Goal: Check status

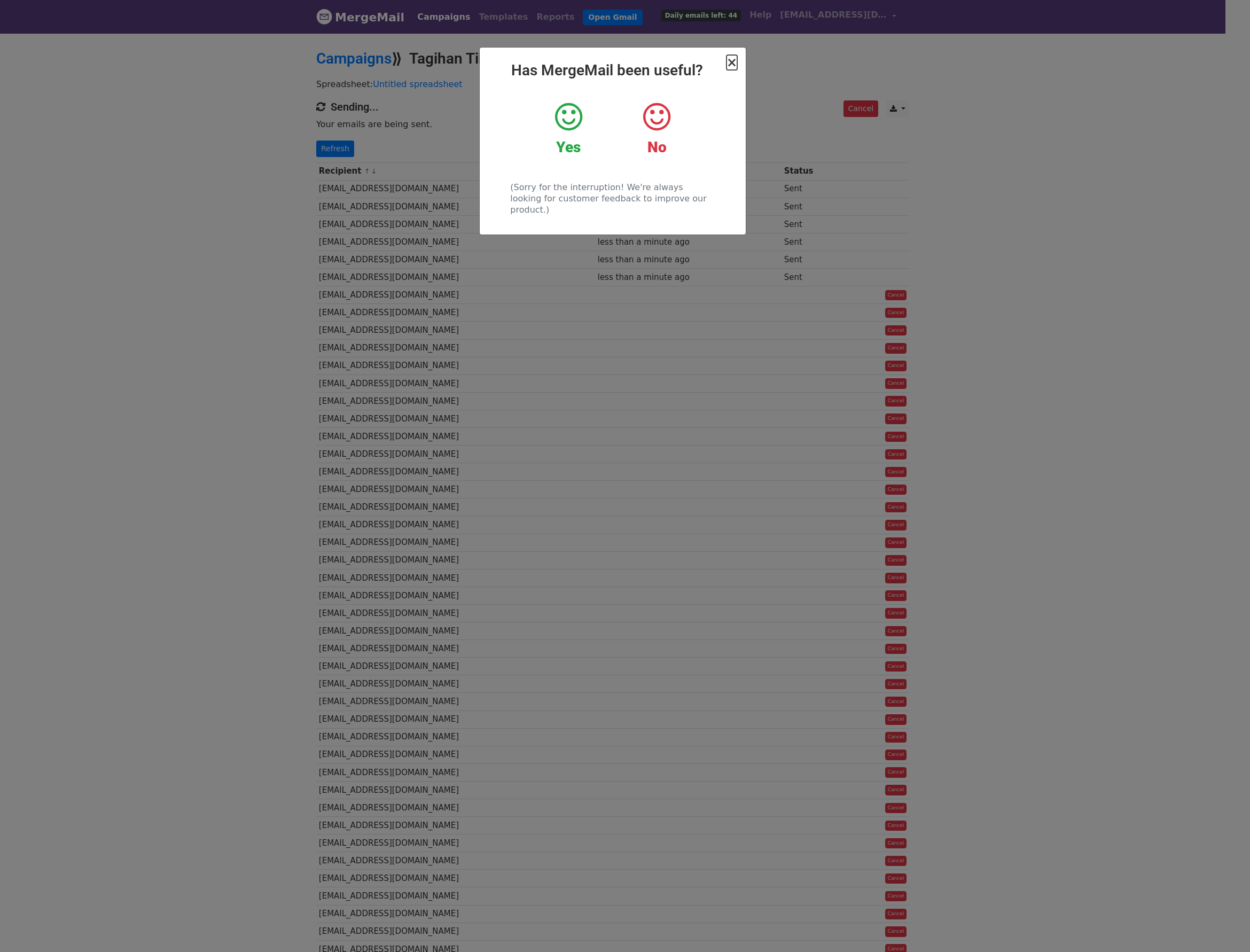
click at [735, 69] on span "×" at bounding box center [732, 62] width 11 height 15
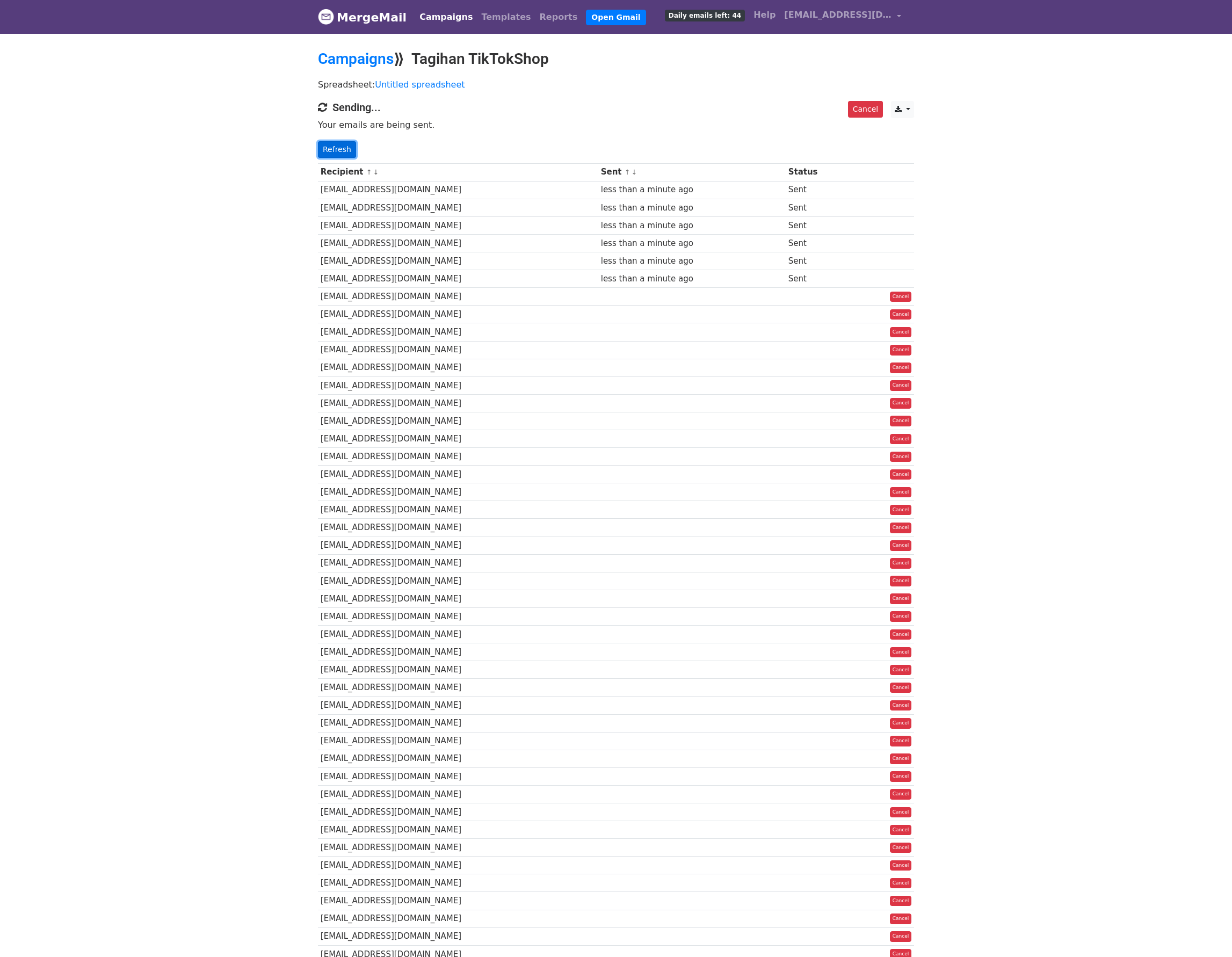
click at [342, 152] on link "Refresh" at bounding box center [336, 150] width 38 height 17
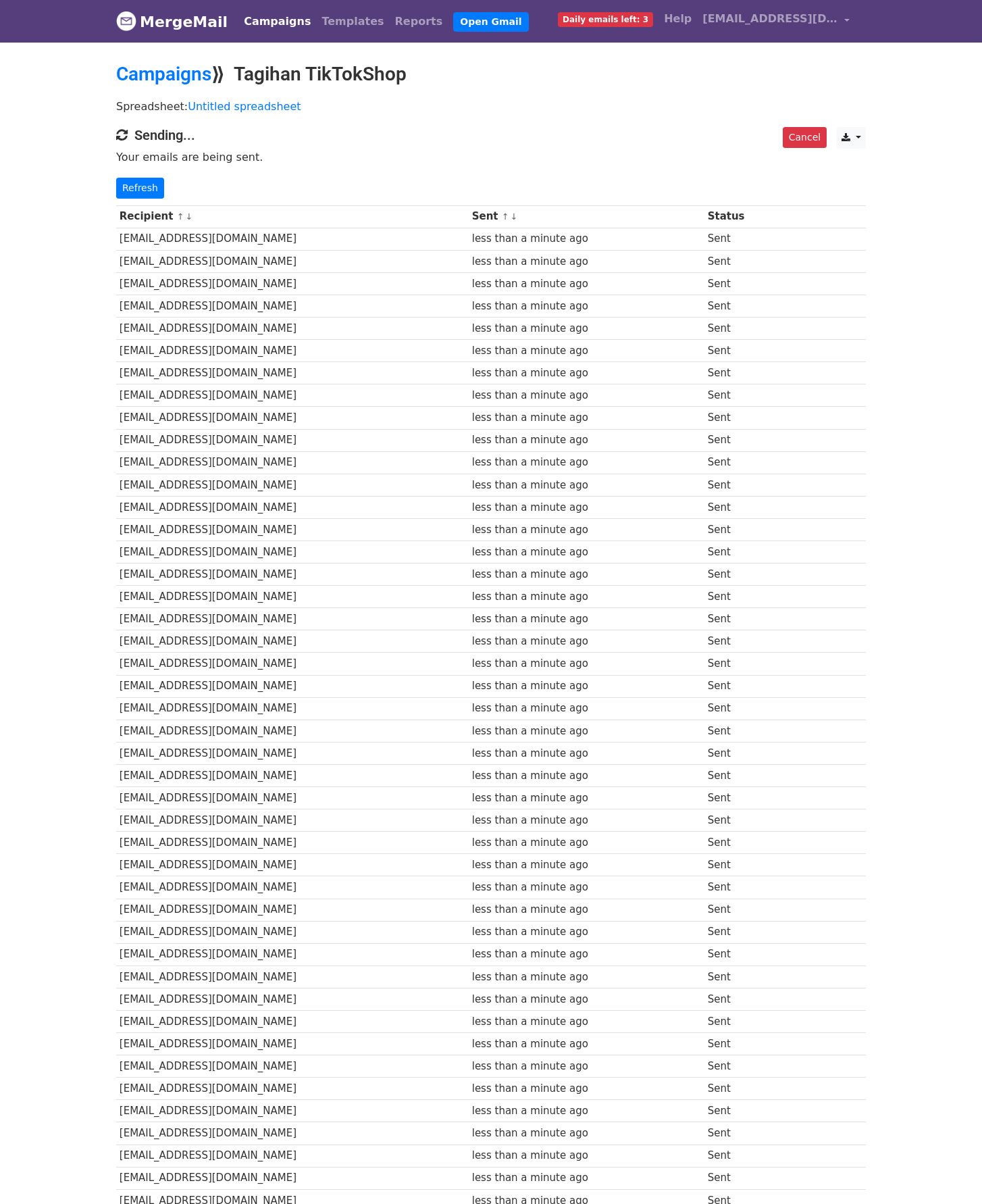
click at [121, 198] on div "Recipient ↑ ↓ Sent ↑ ↓ Status [EMAIL_ADDRESS][DOMAIN_NAME] less than a minute a…" at bounding box center [491, 778] width 771 height 1158
click at [124, 185] on link "Refresh" at bounding box center [140, 188] width 48 height 21
